Goal: Task Accomplishment & Management: Manage account settings

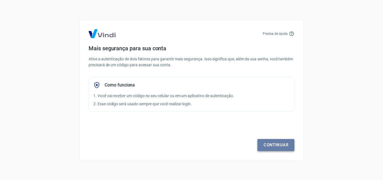
click at [278, 144] on link "Continuar" at bounding box center [275, 145] width 37 height 12
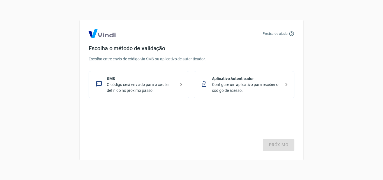
click at [149, 86] on p "O código será enviado para o celular definido no próximo passo." at bounding box center [141, 88] width 69 height 12
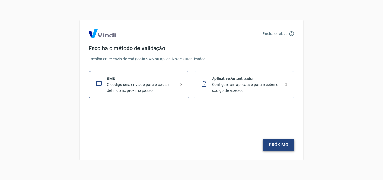
click at [273, 142] on link "Próximo" at bounding box center [279, 145] width 32 height 12
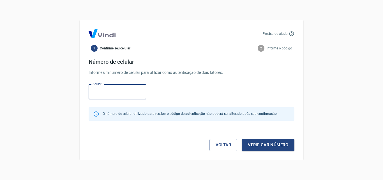
click at [137, 94] on input "Celular" at bounding box center [118, 91] width 58 height 15
click at [221, 147] on link "Voltar" at bounding box center [223, 145] width 28 height 12
